Goal: Information Seeking & Learning: Learn about a topic

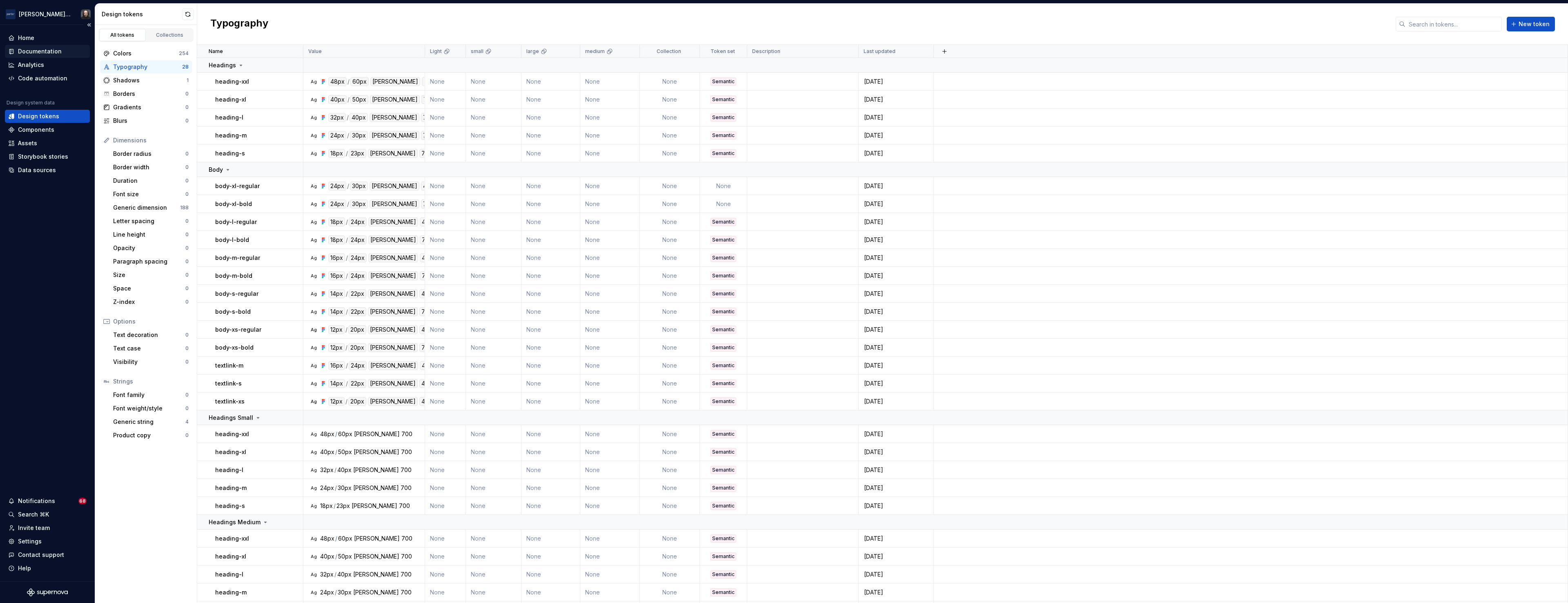
click at [43, 54] on div "Documentation" at bounding box center [40, 51] width 44 height 8
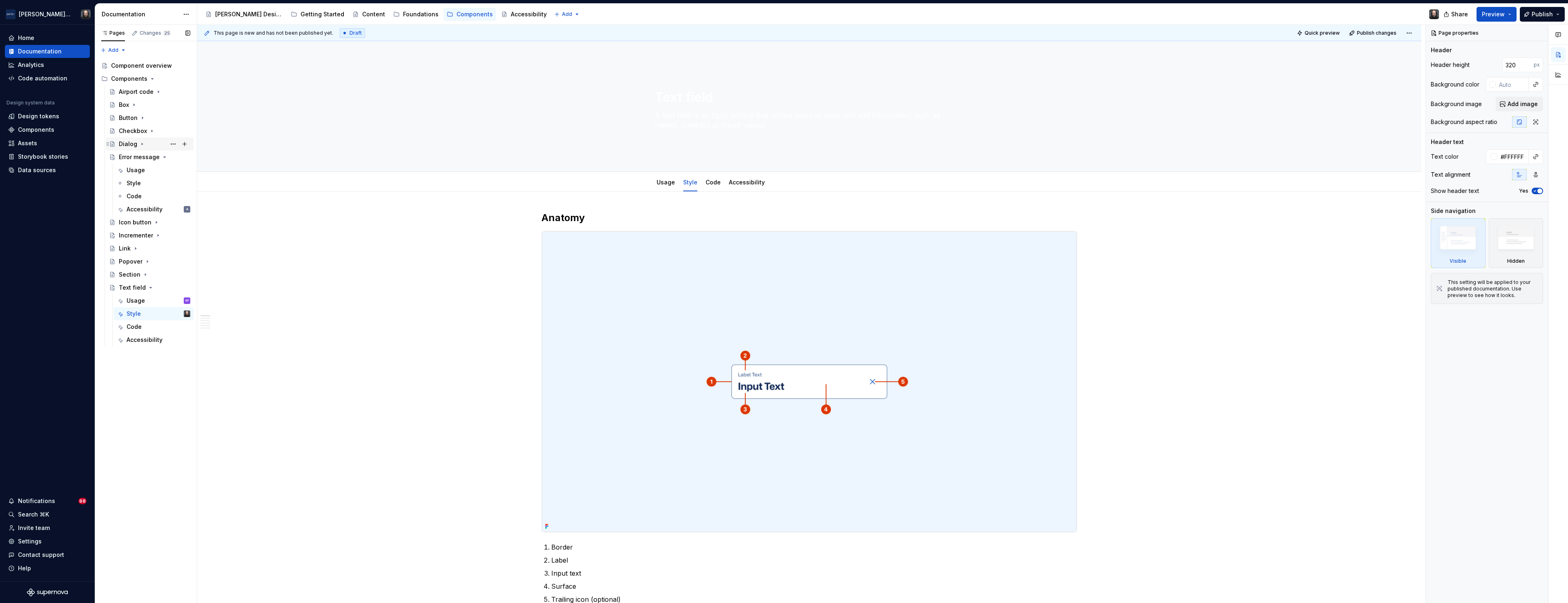
click at [132, 145] on div "Dialog" at bounding box center [128, 144] width 18 height 8
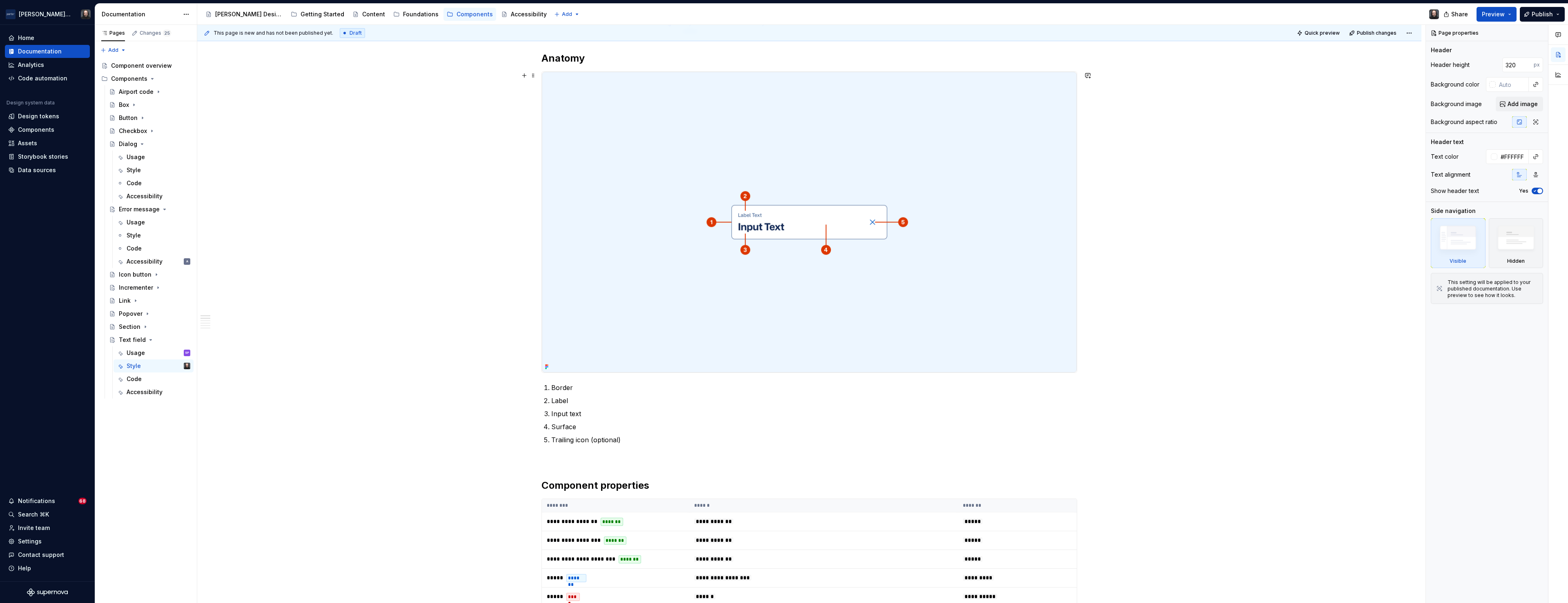
scroll to position [361, 0]
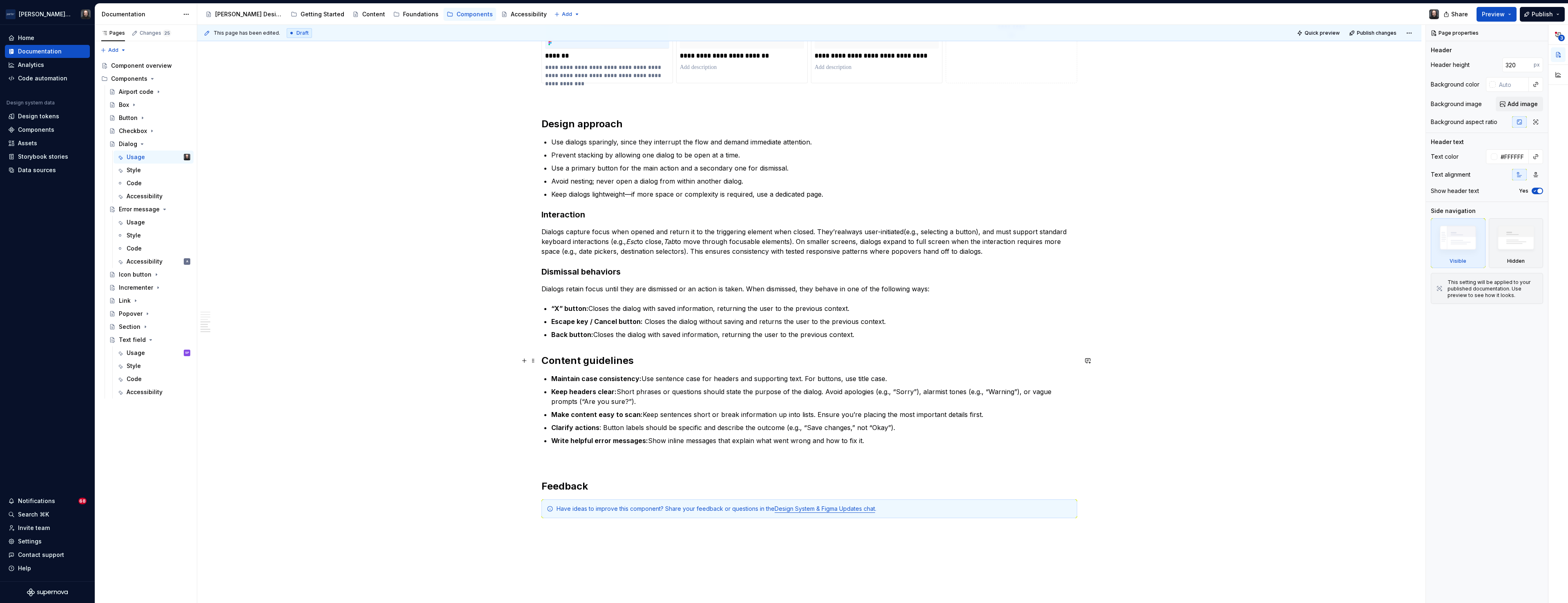
scroll to position [942, 0]
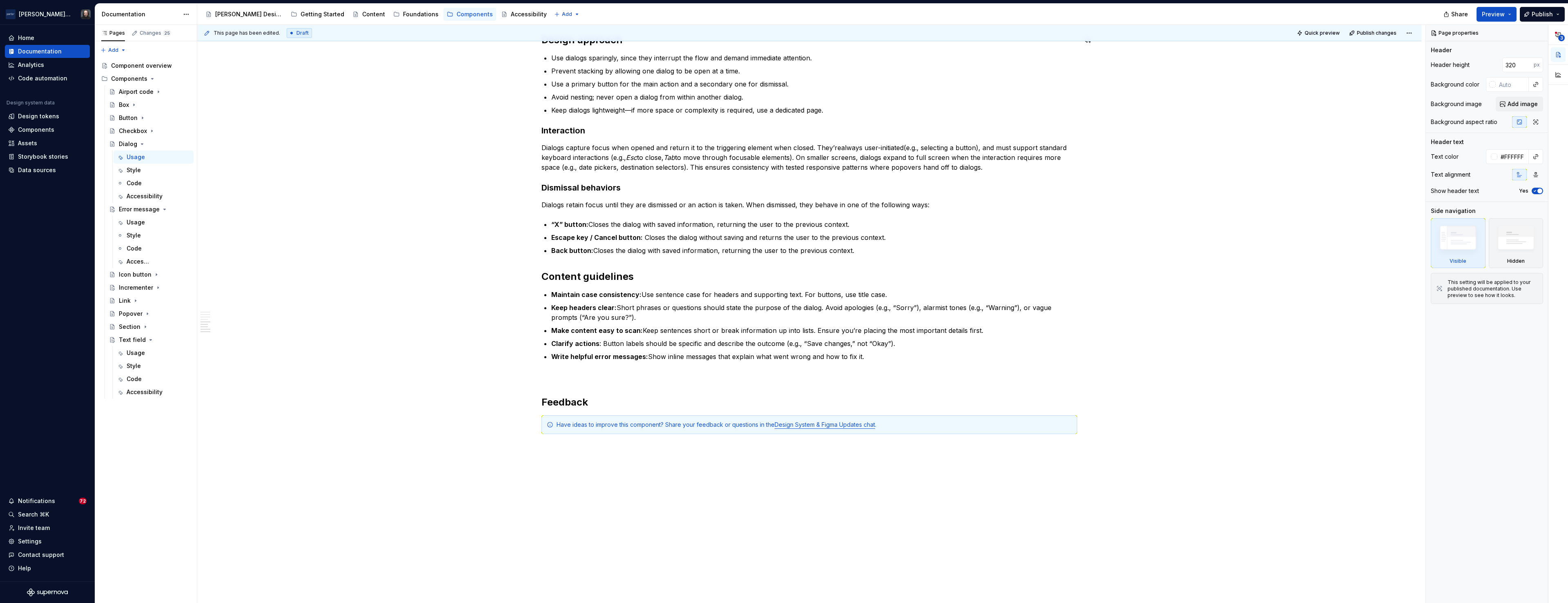
type textarea "*"
